Goal: Check status: Check status

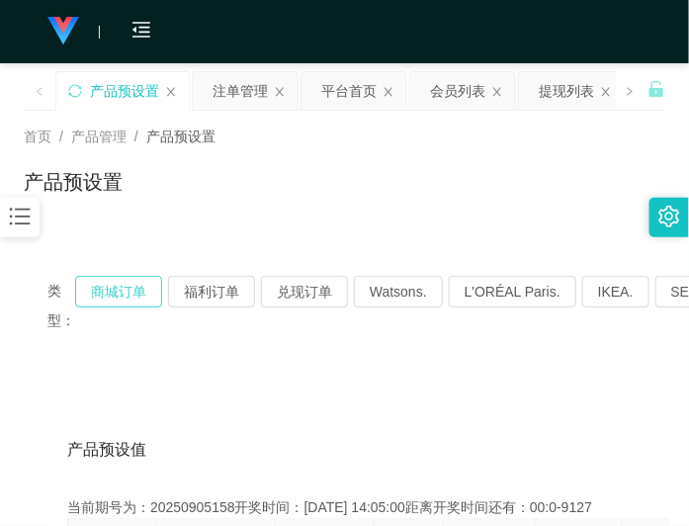
click at [144, 304] on button "商城订单" at bounding box center [118, 292] width 87 height 32
click at [146, 275] on div "类型： 商城订单 福利订单 兑现订单 Watsons. L'ORÉAL Paris. IKEA. [GEOGRAPHIC_DATA]. COURTS." at bounding box center [344, 305] width 641 height 107
click at [143, 279] on button "商城订单" at bounding box center [118, 292] width 87 height 32
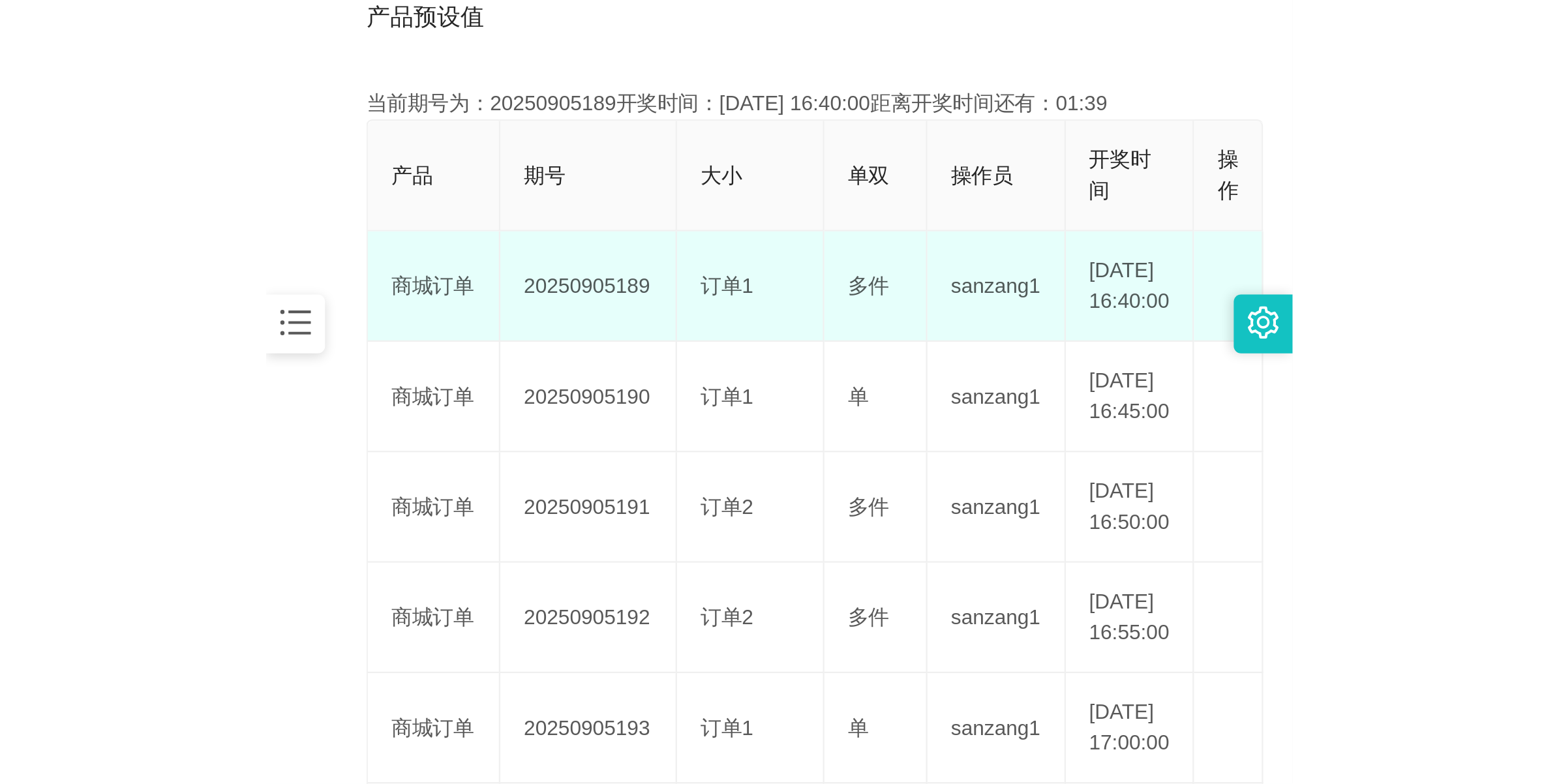
scroll to position [326, 0]
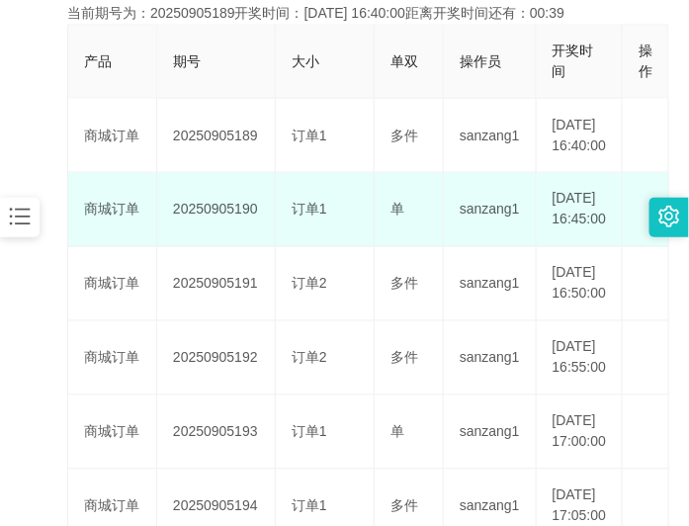
click at [222, 234] on td "20250905190" at bounding box center [216, 210] width 119 height 74
copy td "20250905190"
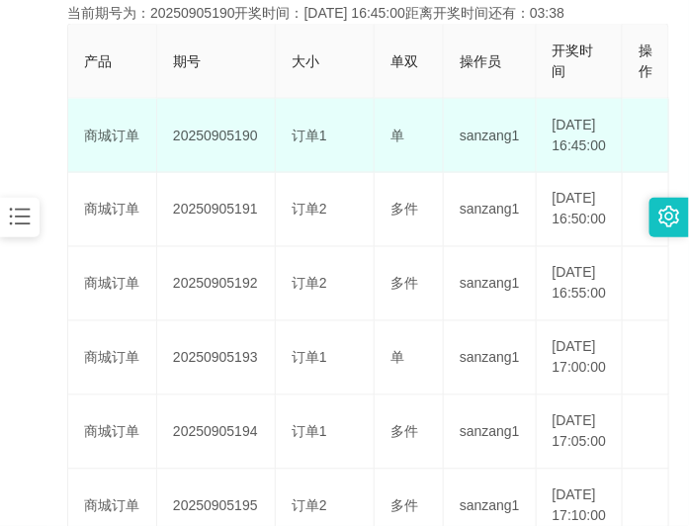
click at [205, 149] on td "20250905190" at bounding box center [216, 136] width 119 height 74
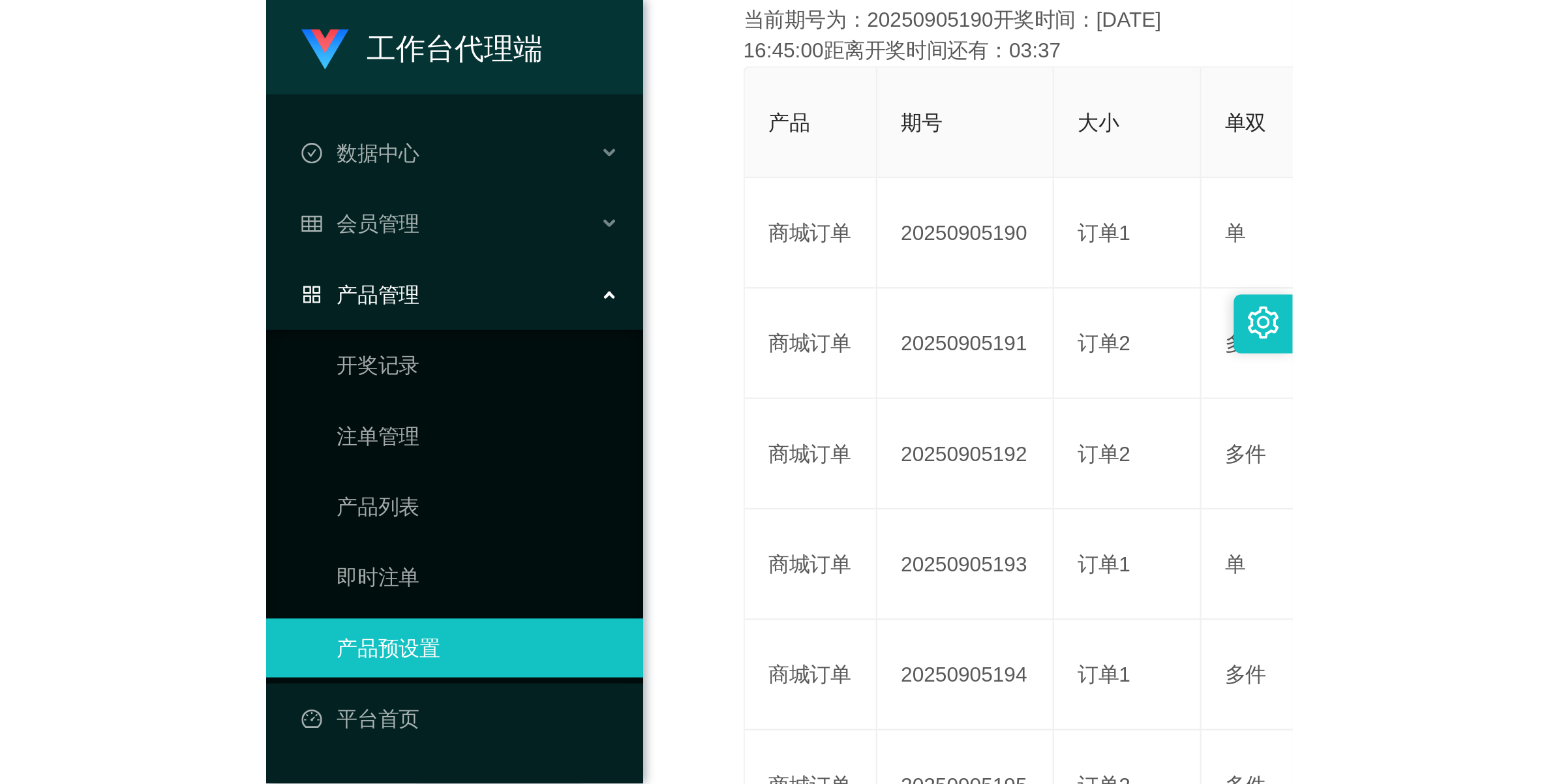
scroll to position [47, 0]
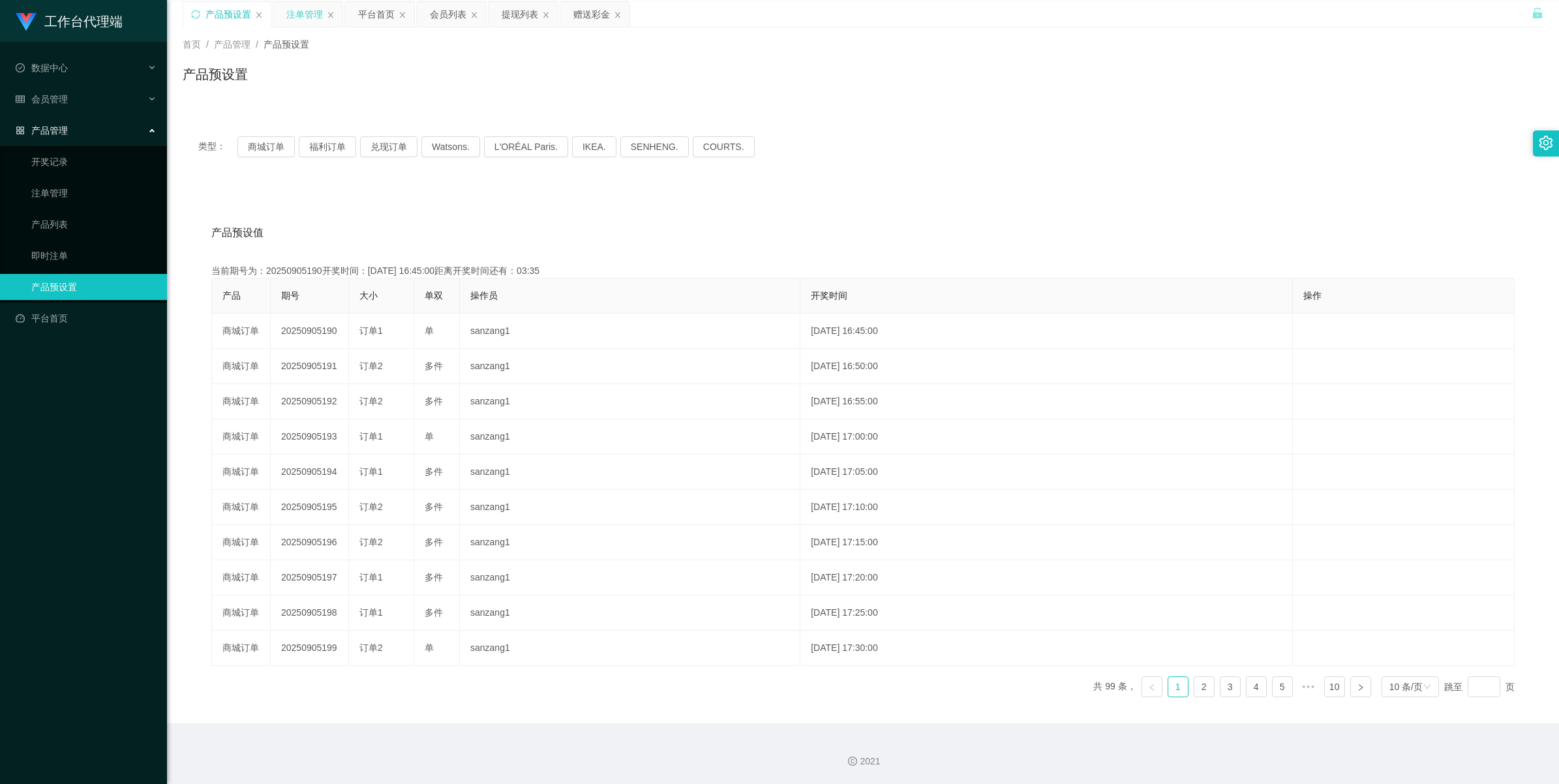
click at [305, 16] on div "注单管理" at bounding box center [304, 15] width 36 height 25
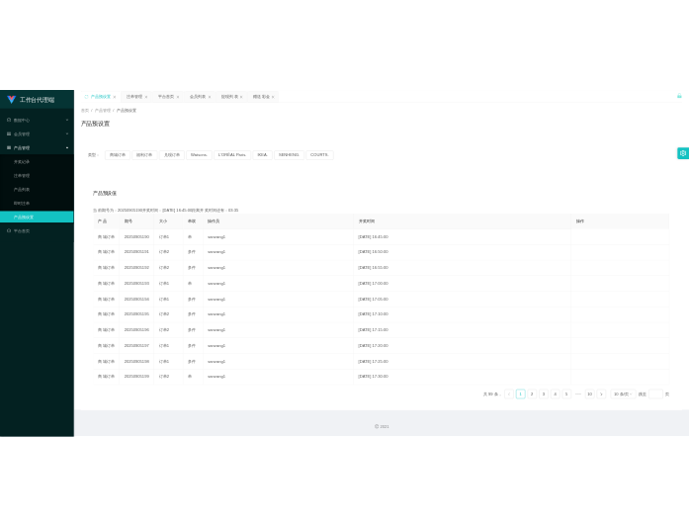
scroll to position [0, 0]
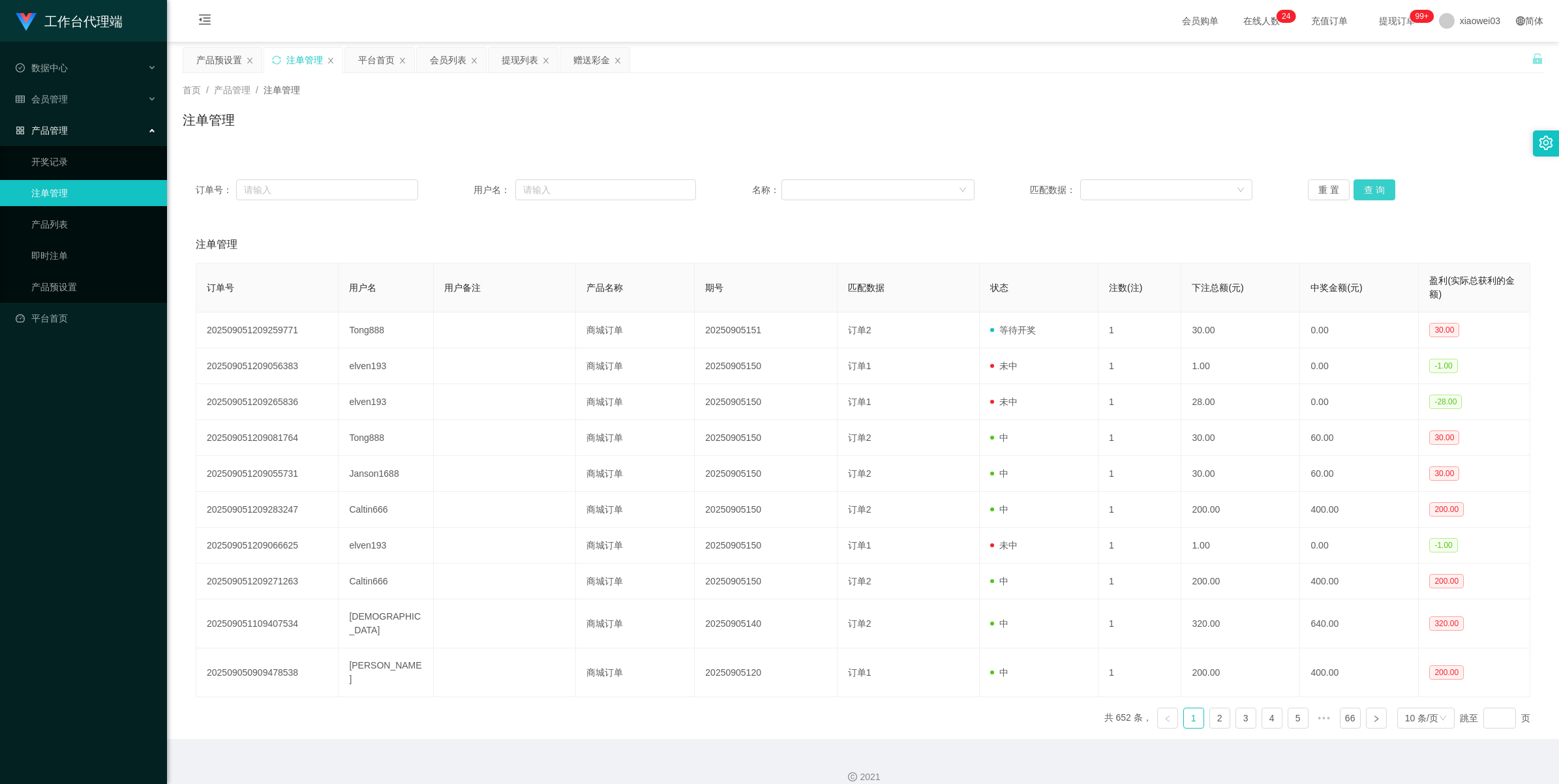
click at [454, 186] on button "查 询" at bounding box center [1374, 190] width 42 height 21
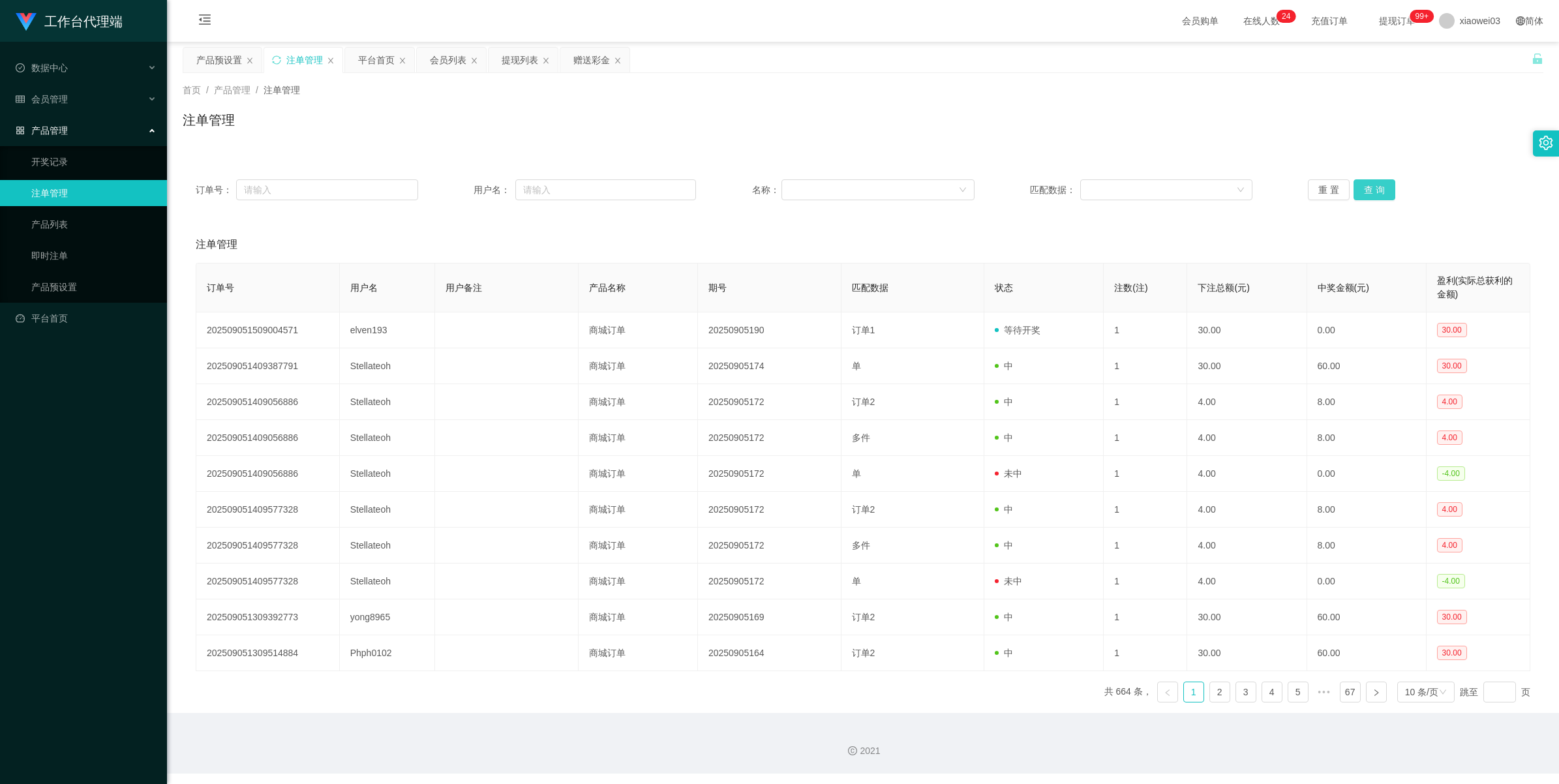
click at [454, 186] on button "查 询" at bounding box center [1374, 190] width 42 height 21
click at [454, 186] on div "重 置 查 询" at bounding box center [1419, 190] width 223 height 21
click at [454, 186] on button "查 询" at bounding box center [1374, 190] width 42 height 21
click at [454, 186] on div "重 置 查 询" at bounding box center [1419, 190] width 223 height 21
click at [454, 186] on button "查 询" at bounding box center [1381, 190] width 56 height 21
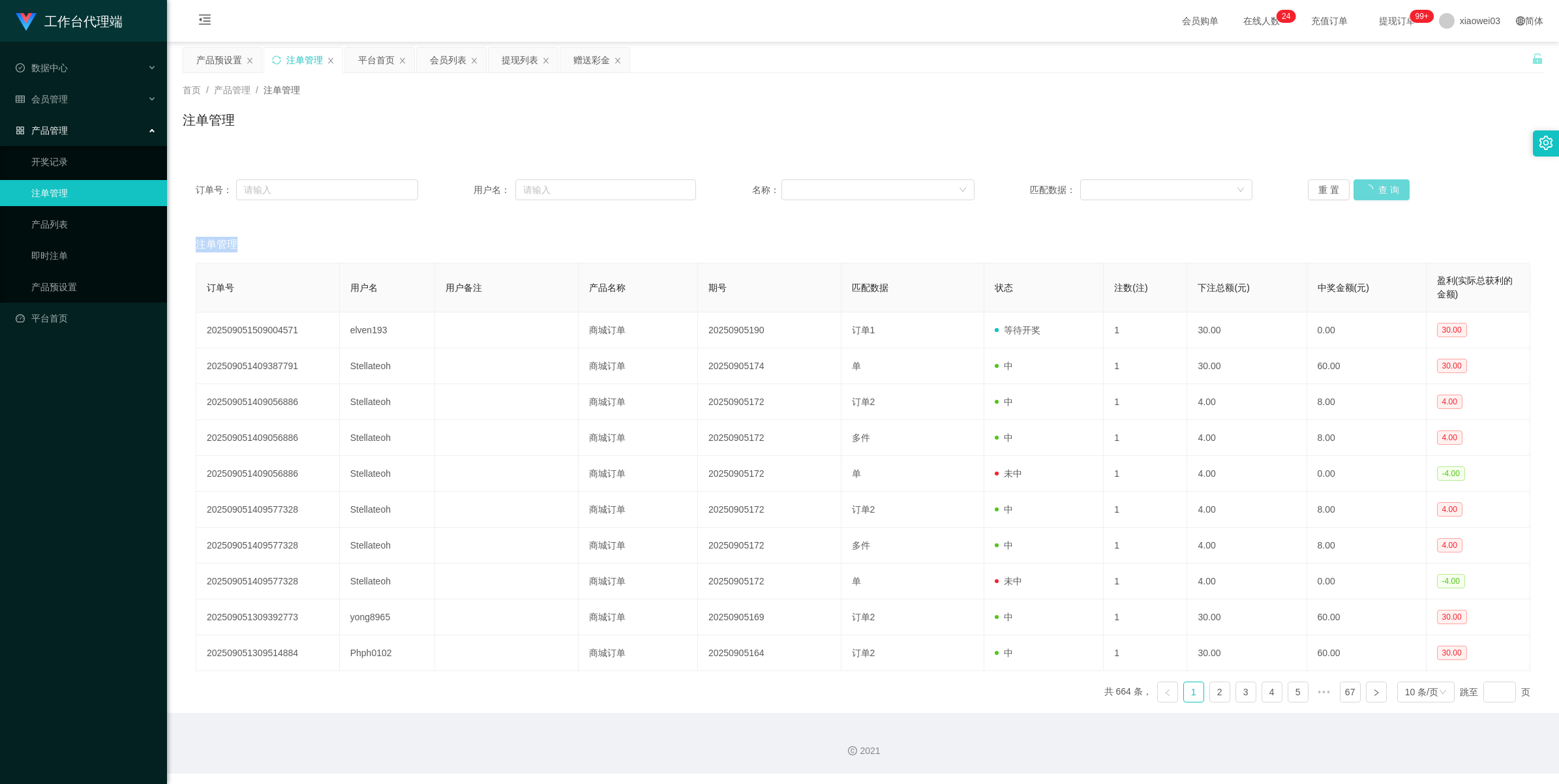
click at [454, 186] on div "重 置 查 询" at bounding box center [1419, 190] width 223 height 21
click at [454, 186] on button "查 询" at bounding box center [1374, 190] width 42 height 21
click at [454, 197] on button "查 询" at bounding box center [1374, 190] width 42 height 21
click at [454, 194] on button "查 询" at bounding box center [1374, 190] width 42 height 21
click at [454, 194] on div "重 置 查 询" at bounding box center [1419, 190] width 223 height 21
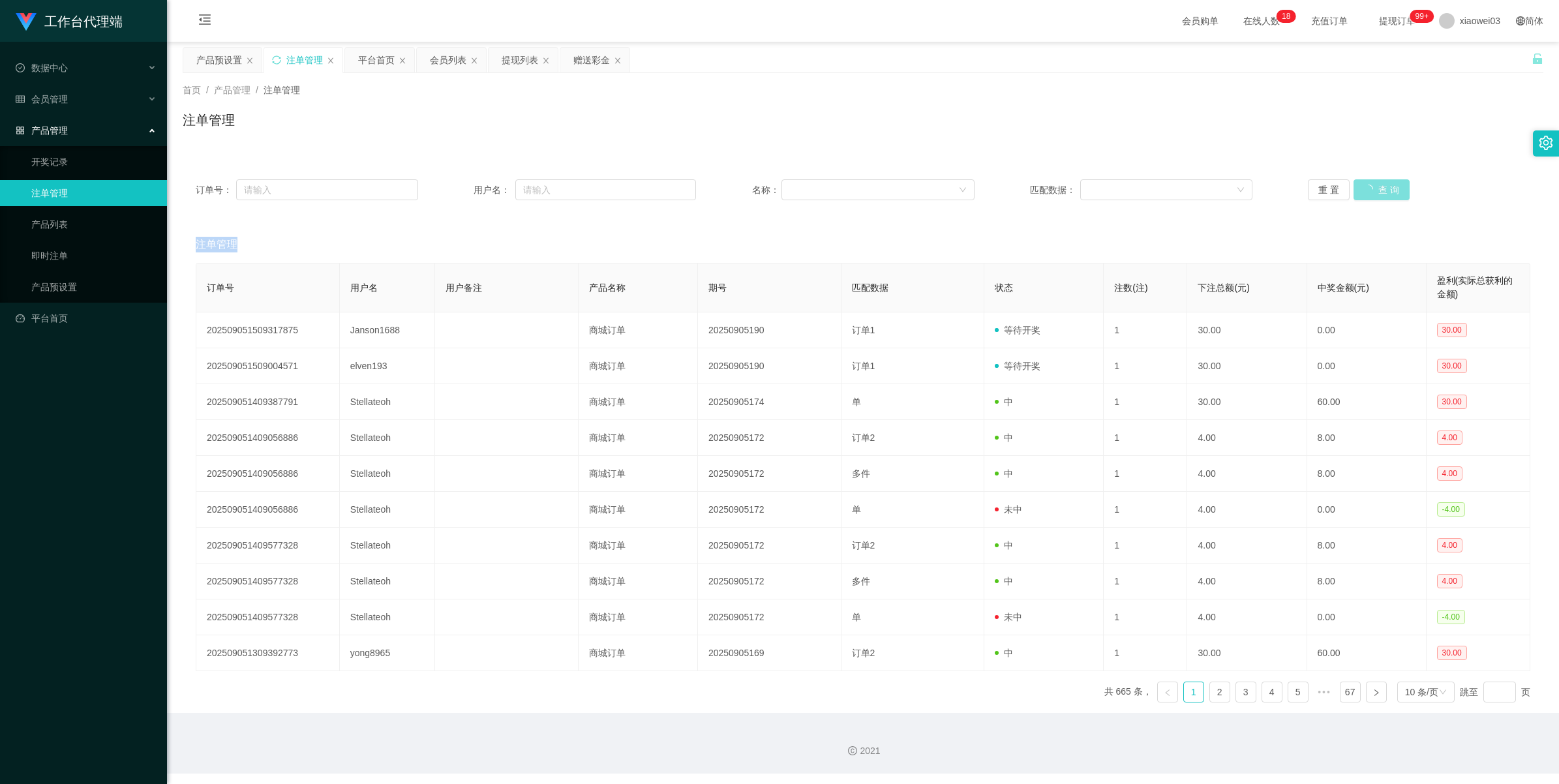
click at [454, 194] on button "查 询" at bounding box center [1381, 190] width 56 height 21
click at [454, 194] on div "重 置 查 询" at bounding box center [1419, 190] width 223 height 21
click at [454, 193] on button "查 询" at bounding box center [1381, 190] width 56 height 21
click at [454, 193] on div "重 置 查 询" at bounding box center [1419, 190] width 223 height 21
click at [454, 193] on button "查 询" at bounding box center [1381, 190] width 56 height 21
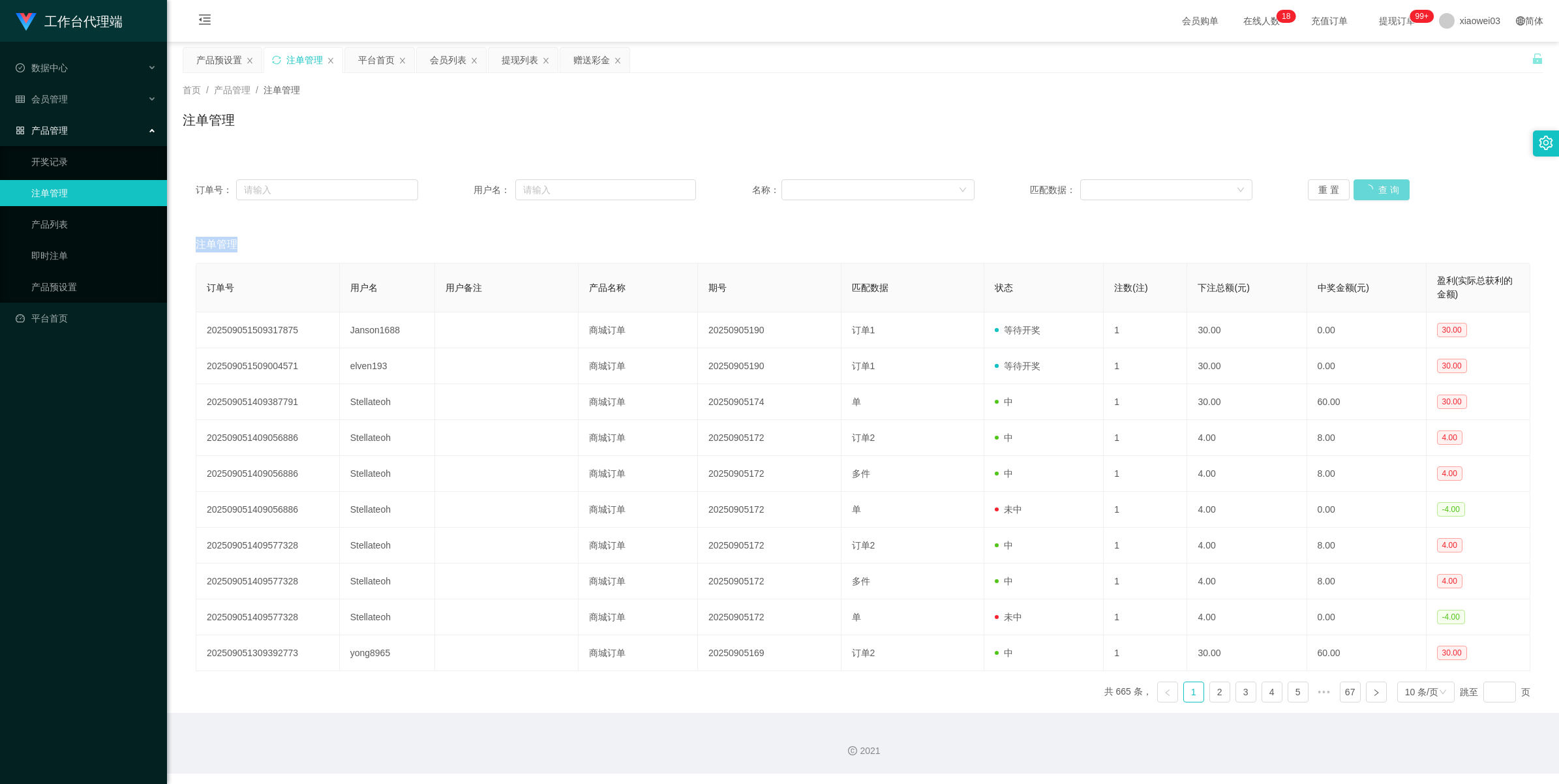
click at [454, 193] on div "重 置 查 询" at bounding box center [1419, 190] width 223 height 21
click at [454, 193] on button "查 询" at bounding box center [1381, 190] width 56 height 21
click at [454, 193] on div "重 置 查 询" at bounding box center [1419, 190] width 223 height 21
click at [454, 193] on button "查 询" at bounding box center [1374, 190] width 42 height 21
click at [454, 188] on button "查 询" at bounding box center [1374, 190] width 42 height 21
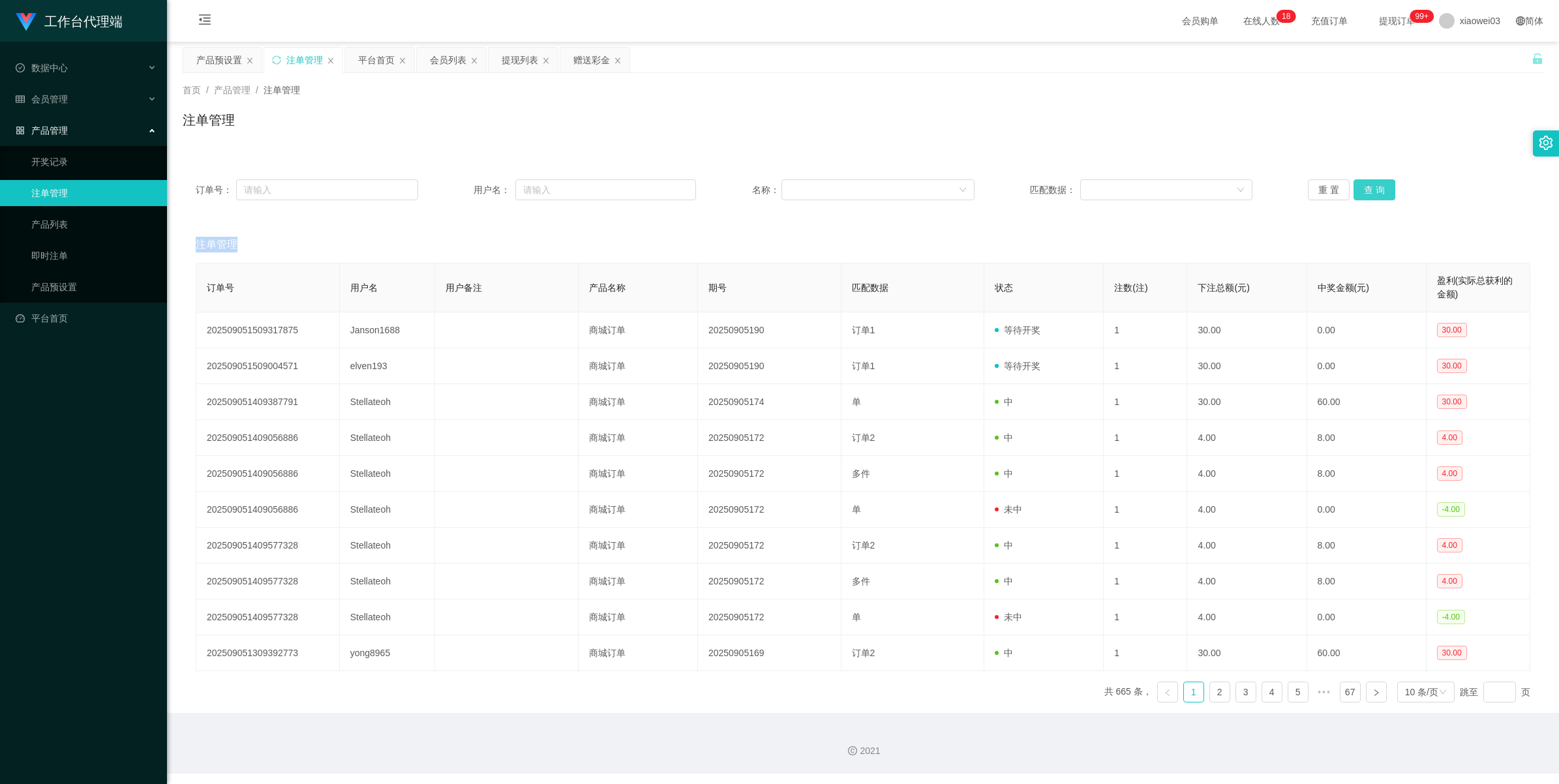
click at [454, 188] on div "重 置 查 询" at bounding box center [1419, 190] width 223 height 21
click at [454, 188] on button "查 询" at bounding box center [1374, 190] width 42 height 21
click at [454, 188] on div "重 置 查 询" at bounding box center [1419, 190] width 223 height 21
click at [454, 188] on button "查 询" at bounding box center [1374, 190] width 42 height 21
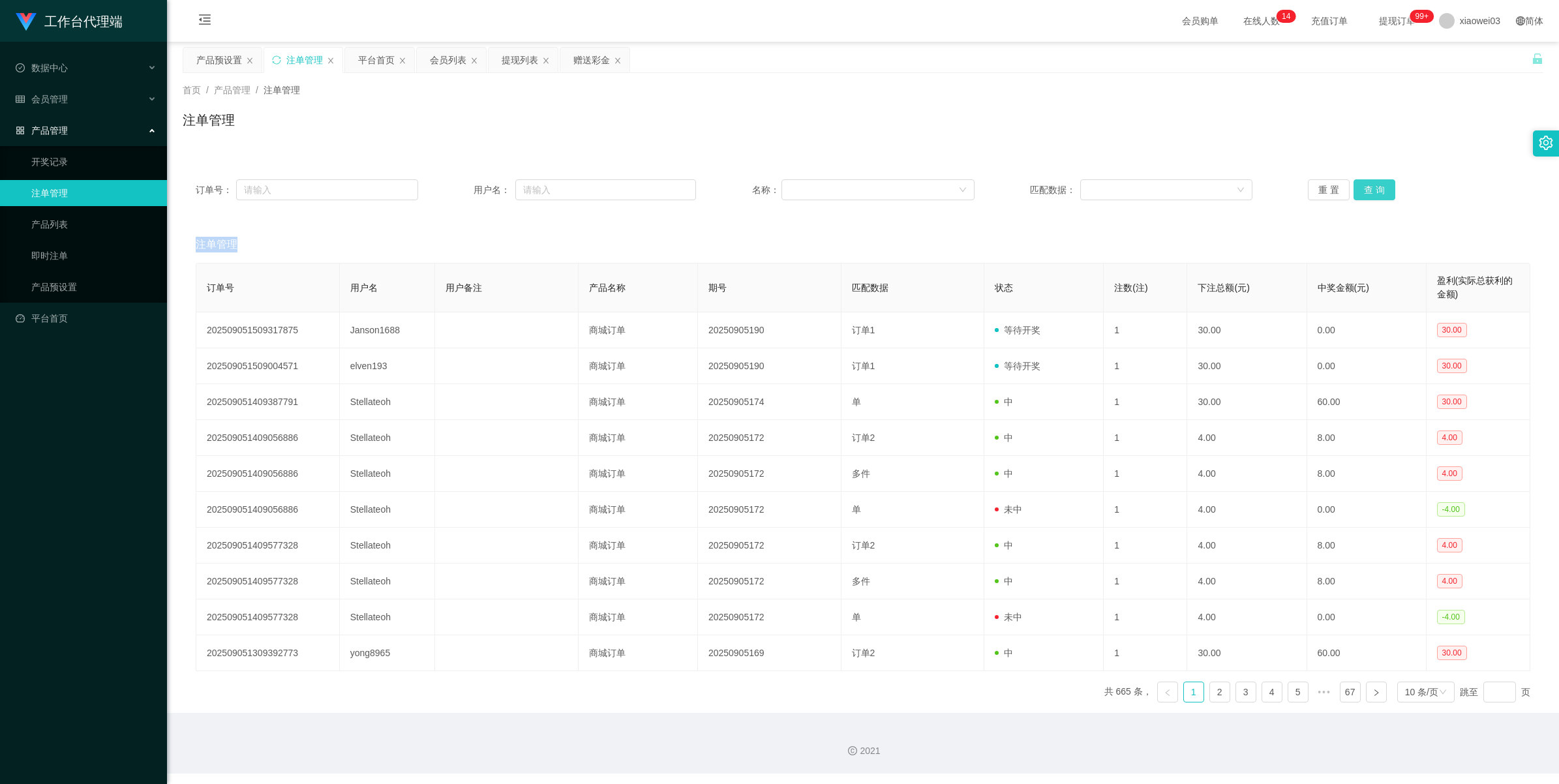
click at [454, 191] on button "查 询" at bounding box center [1374, 190] width 42 height 21
click at [454, 191] on div "重 置 查 询" at bounding box center [1419, 190] width 223 height 21
click at [454, 191] on button "查 询" at bounding box center [1381, 190] width 56 height 21
click at [454, 191] on div "重 置 查 询" at bounding box center [1419, 190] width 223 height 21
click at [454, 191] on button "查 询" at bounding box center [1374, 190] width 42 height 21
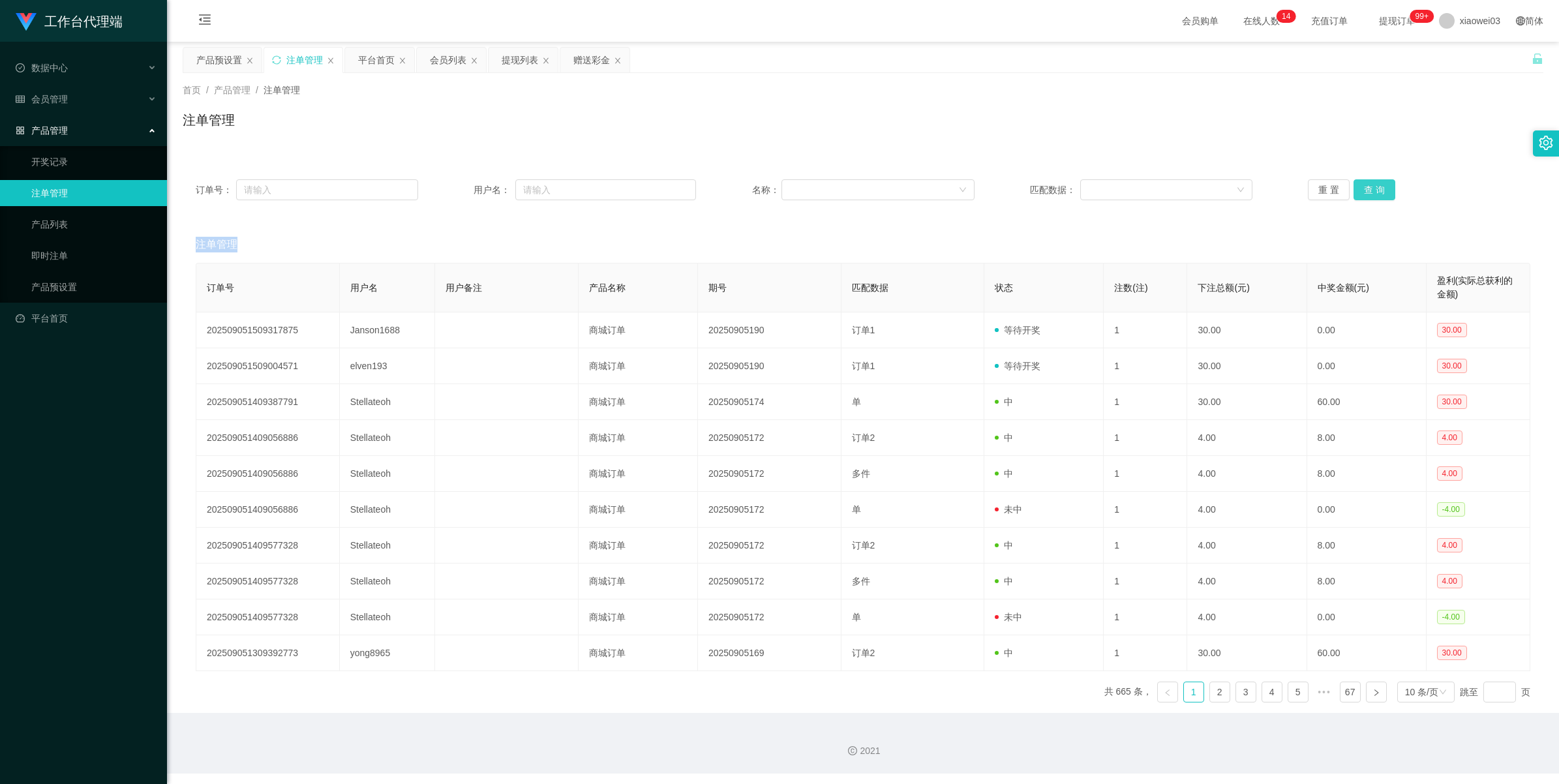
click at [454, 191] on div "重 置 查 询" at bounding box center [1419, 190] width 223 height 21
click at [454, 187] on button "查 询" at bounding box center [1374, 190] width 42 height 21
click at [454, 187] on div "重 置 查 询" at bounding box center [1419, 190] width 223 height 21
click at [454, 187] on button "查 询" at bounding box center [1374, 190] width 42 height 21
click at [454, 187] on div "重 置 查 询" at bounding box center [1419, 190] width 223 height 21
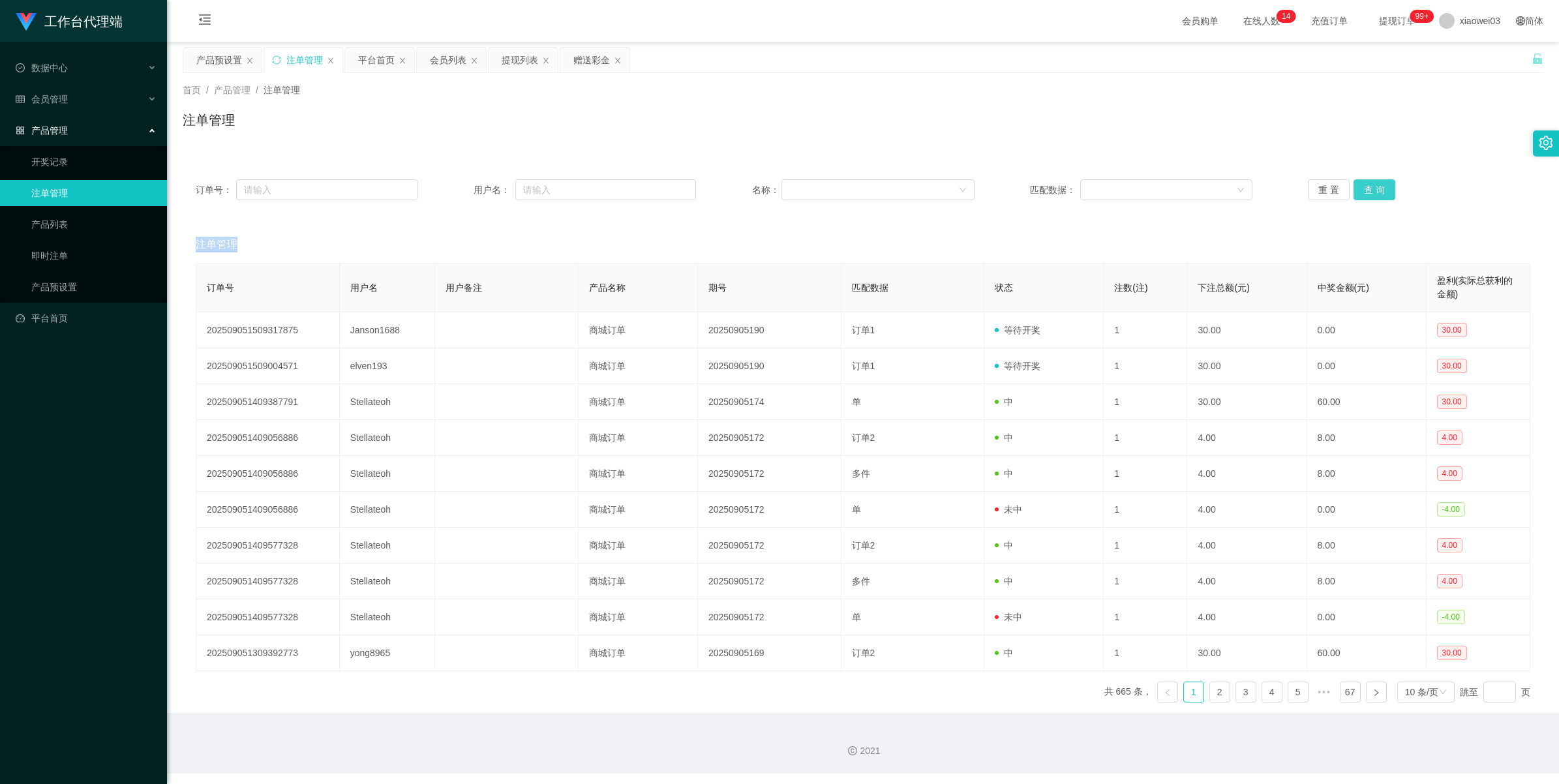
click at [454, 187] on button "查 询" at bounding box center [1374, 190] width 42 height 21
click at [454, 187] on div "重 置 查 询" at bounding box center [1419, 190] width 223 height 21
click at [454, 187] on button "查 询" at bounding box center [1374, 190] width 42 height 21
click at [454, 187] on div "重 置 查 询" at bounding box center [1419, 190] width 223 height 21
click at [454, 187] on button "查 询" at bounding box center [1374, 190] width 42 height 21
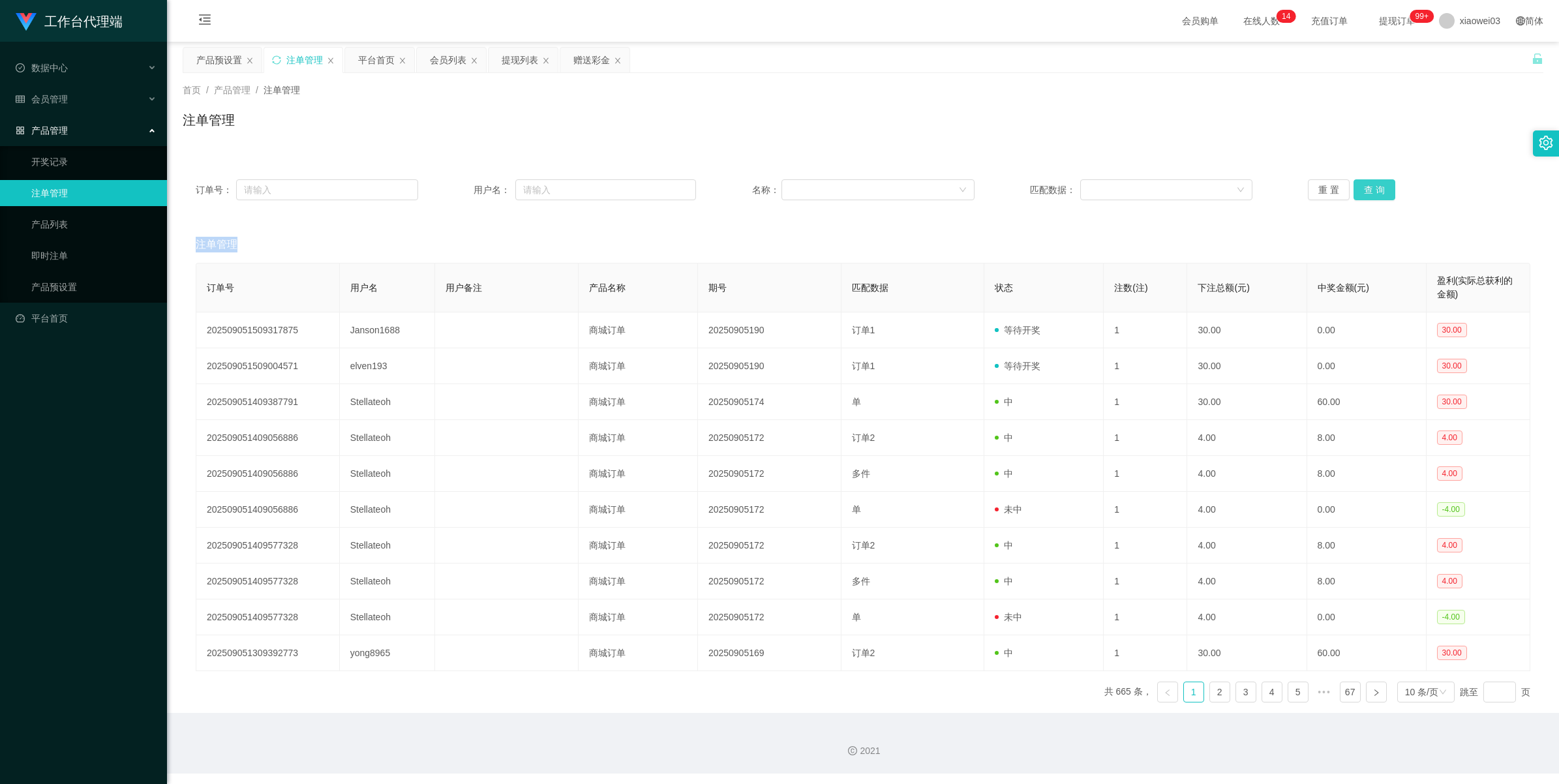
click at [454, 187] on div "重 置 查 询" at bounding box center [1419, 190] width 223 height 21
click at [454, 187] on button "查 询" at bounding box center [1374, 190] width 42 height 21
click at [454, 187] on div "重 置 查 询" at bounding box center [1419, 190] width 223 height 21
click at [454, 187] on button "查 询" at bounding box center [1381, 190] width 56 height 21
click at [454, 187] on div "重 置 查 询" at bounding box center [1419, 190] width 223 height 21
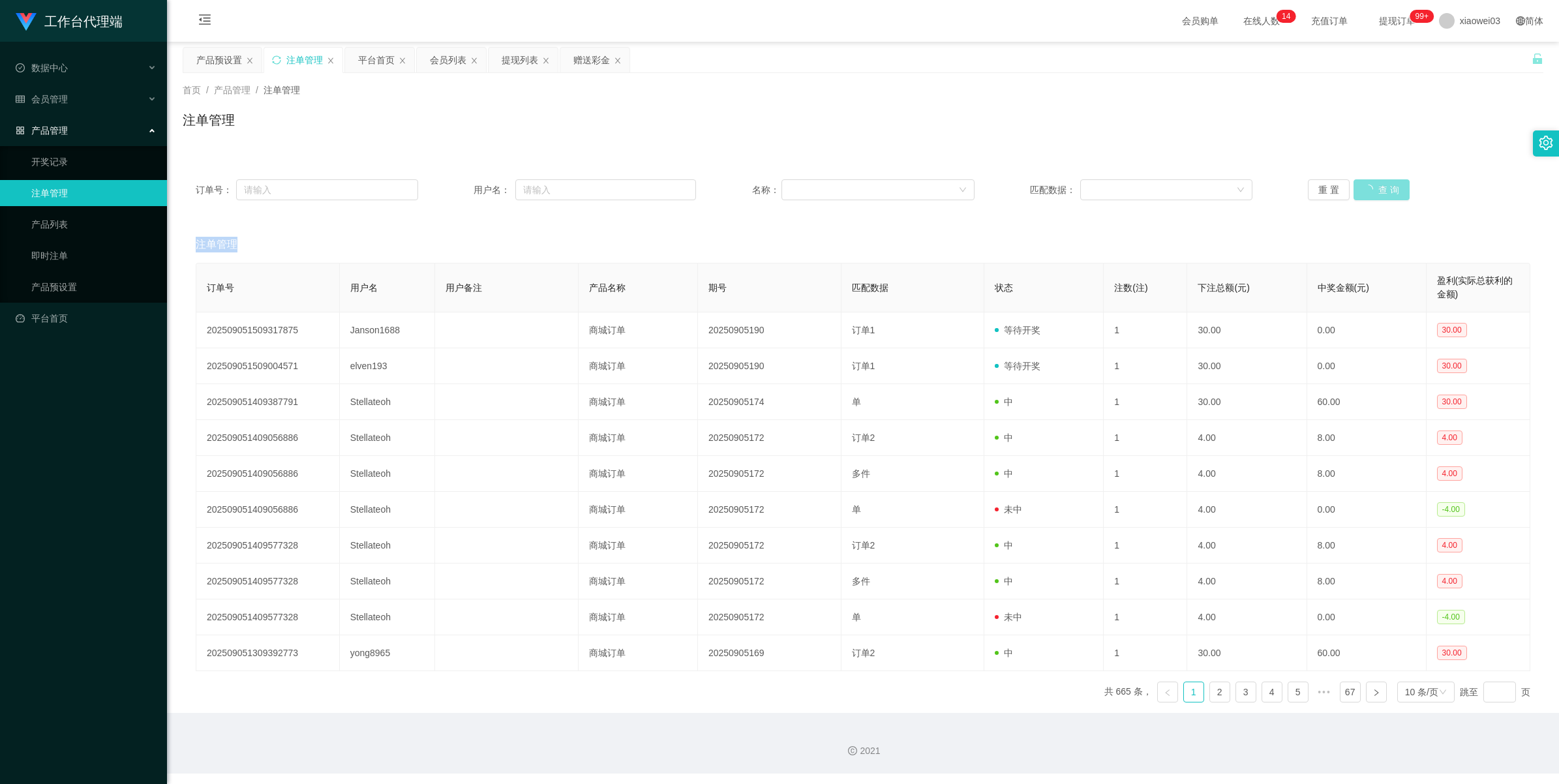
click at [454, 187] on button "查 询" at bounding box center [1381, 190] width 56 height 21
click at [454, 187] on div "重 置 查 询" at bounding box center [1419, 190] width 223 height 21
click at [454, 187] on button "查 询" at bounding box center [1374, 190] width 42 height 21
click at [454, 187] on div "重 置 查 询" at bounding box center [1419, 190] width 223 height 21
click at [454, 187] on button "查 询" at bounding box center [1374, 190] width 42 height 21
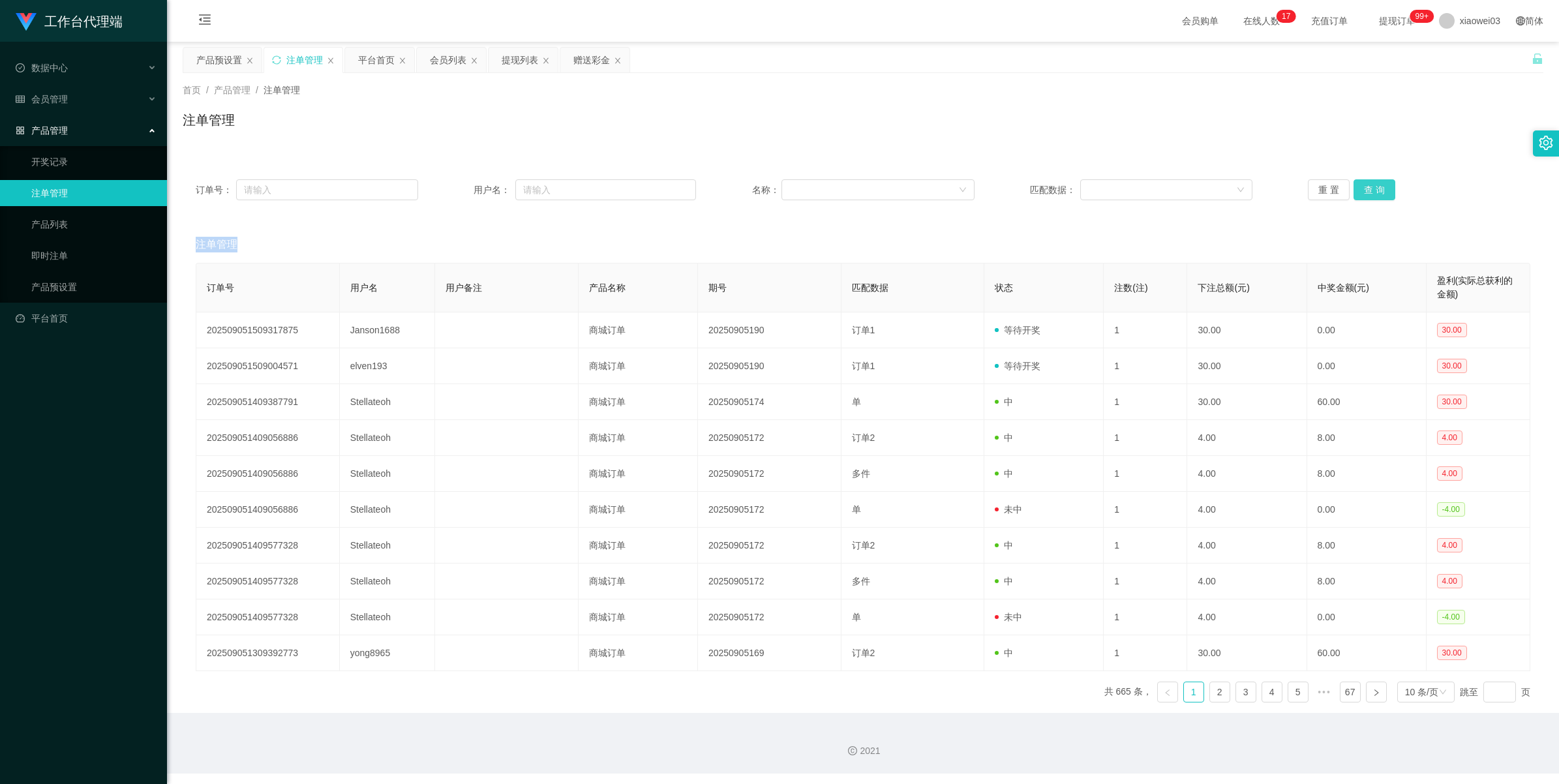
click at [454, 192] on button "查 询" at bounding box center [1374, 190] width 42 height 21
click at [454, 192] on div "重 置 查 询" at bounding box center [1419, 190] width 223 height 21
click at [454, 192] on button "查 询" at bounding box center [1374, 190] width 42 height 21
click at [454, 192] on div "重 置 查 询" at bounding box center [1419, 190] width 223 height 21
click at [454, 192] on button "查 询" at bounding box center [1381, 190] width 56 height 21
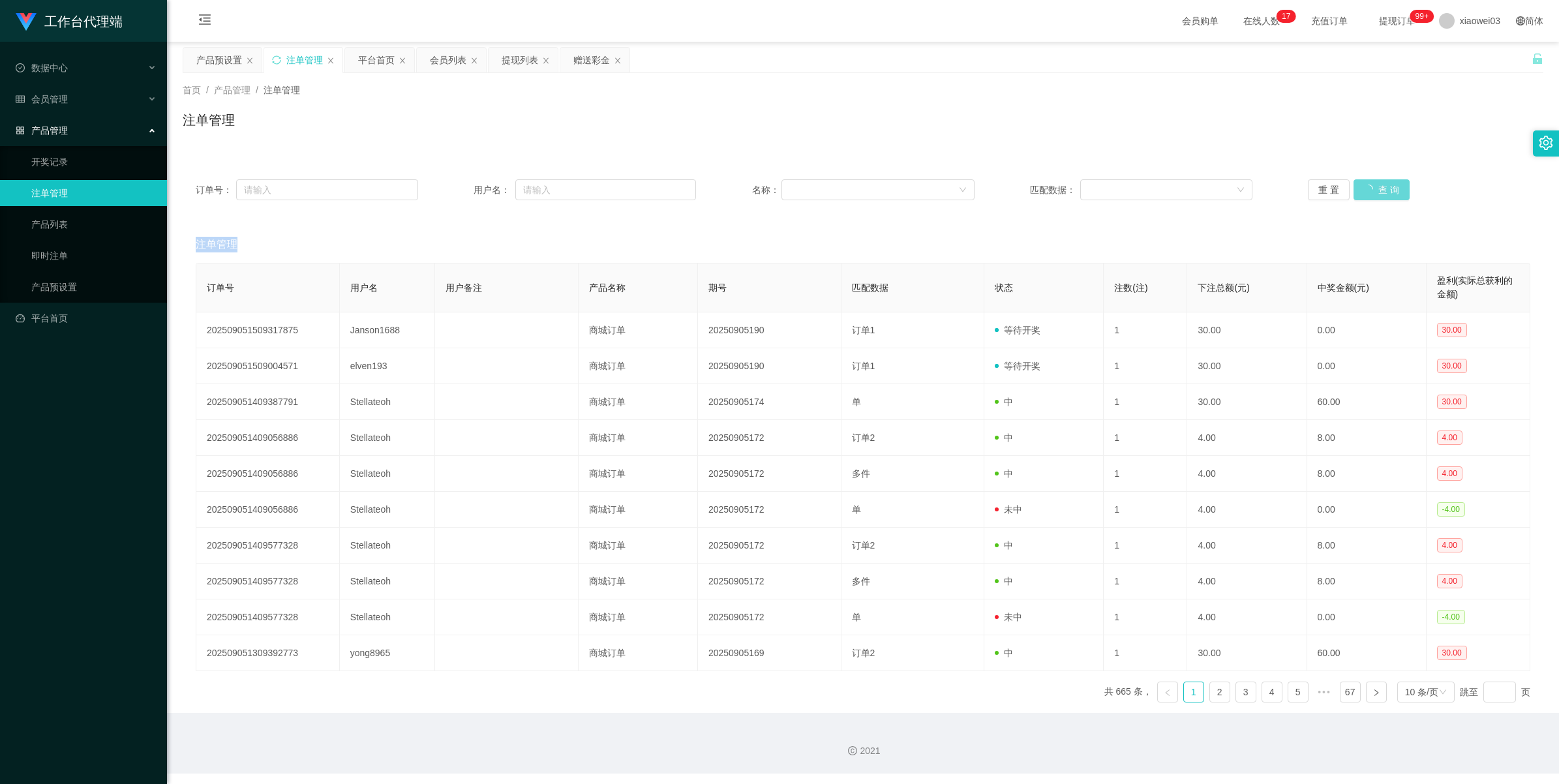
click at [454, 192] on div "重 置 查 询" at bounding box center [1419, 190] width 223 height 21
click at [454, 186] on button "查 询" at bounding box center [1374, 190] width 42 height 21
click at [454, 185] on button "查 询" at bounding box center [1374, 190] width 42 height 21
